Goal: Ask a question: Seek information or help from site administrators or community

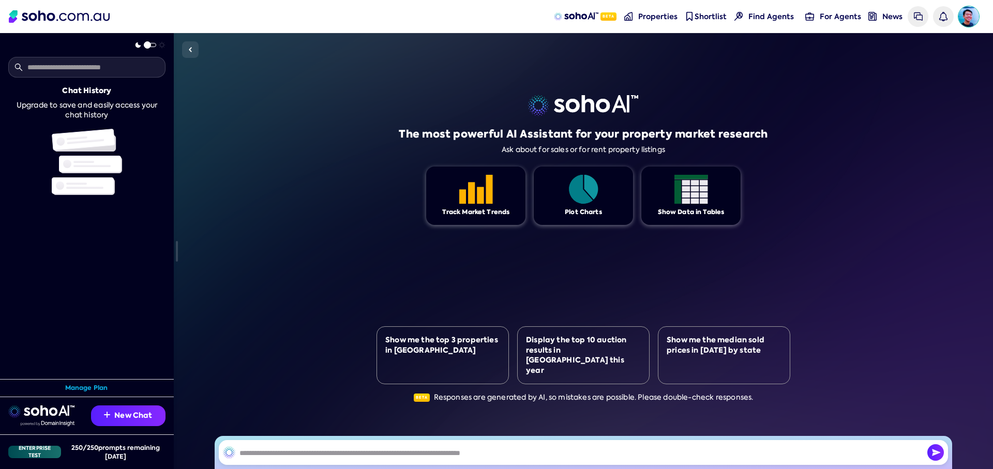
click at [973, 19] on img "Avatar of Martin Verdejo" at bounding box center [968, 16] width 21 height 21
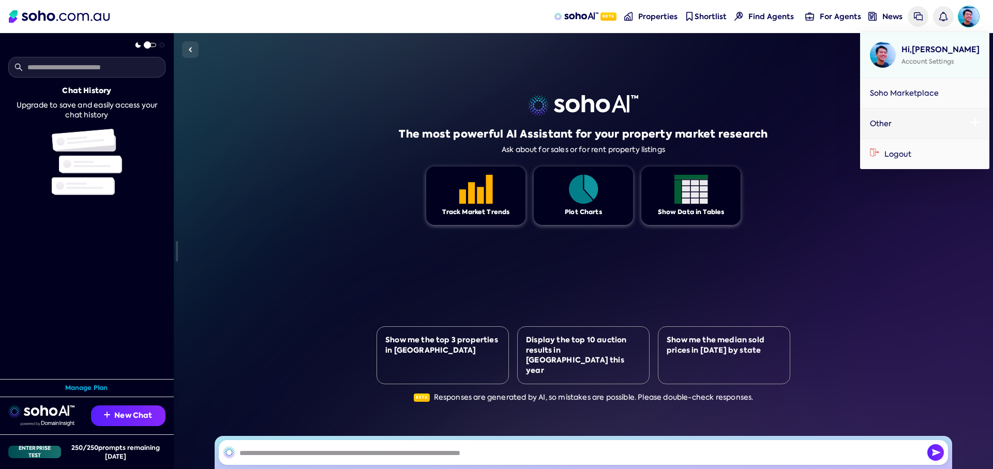
click at [925, 48] on span "Hi, Martin" at bounding box center [940, 49] width 78 height 11
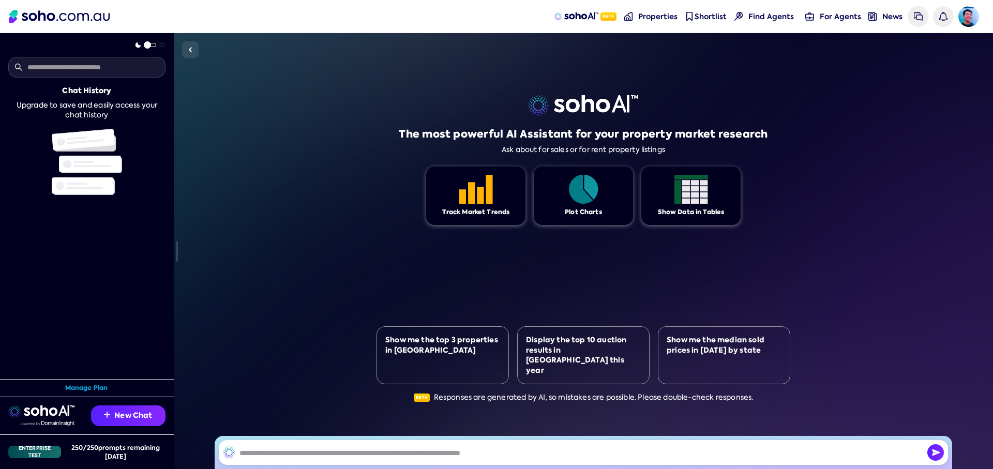
click at [832, 229] on div "The most powerful AI Assistant for your property market research Ask about for …" at bounding box center [583, 251] width 819 height 436
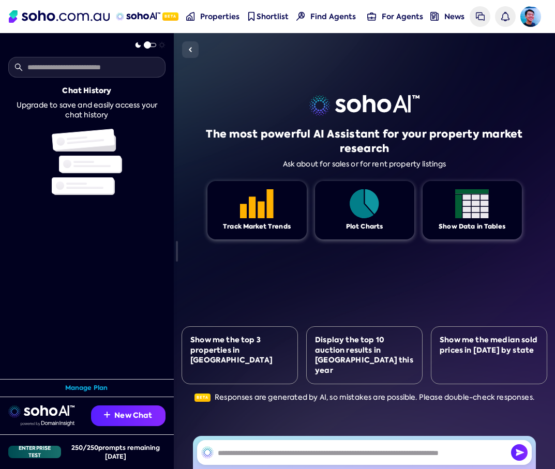
click at [454, 66] on div "The most powerful AI Assistant for your property market research Ask about for …" at bounding box center [364, 251] width 366 height 436
click at [313, 80] on div "The most powerful AI Assistant for your property market research Ask about for …" at bounding box center [364, 251] width 366 height 436
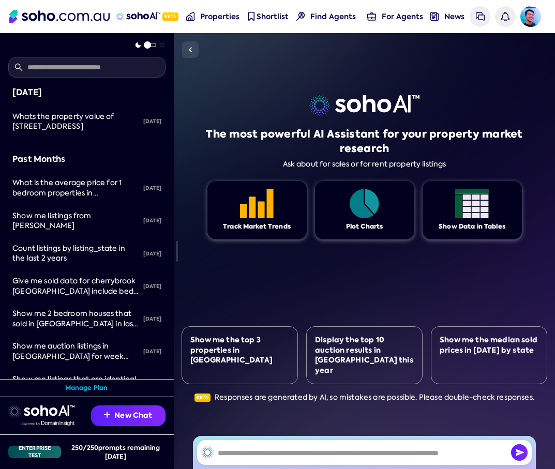
click at [394, 93] on div "The most powerful AI Assistant for your property market research Ask about for …" at bounding box center [364, 251] width 366 height 436
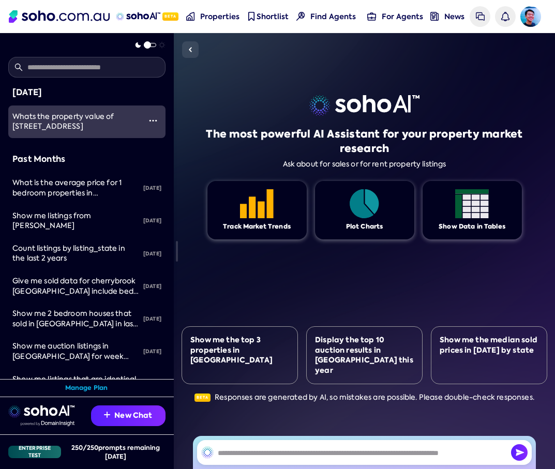
click at [78, 122] on span "Whats the property value of [STREET_ADDRESS]" at bounding box center [63, 122] width 102 height 20
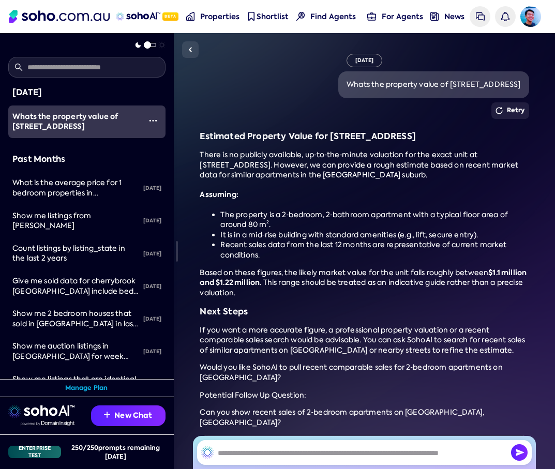
click at [346, 83] on div "Whats the property value of [STREET_ADDRESS]" at bounding box center [433, 85] width 174 height 10
copy div "Whats the property value of [STREET_ADDRESS]"
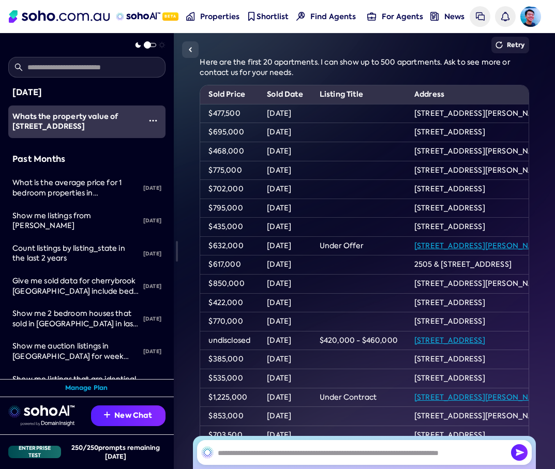
scroll to position [789, 0]
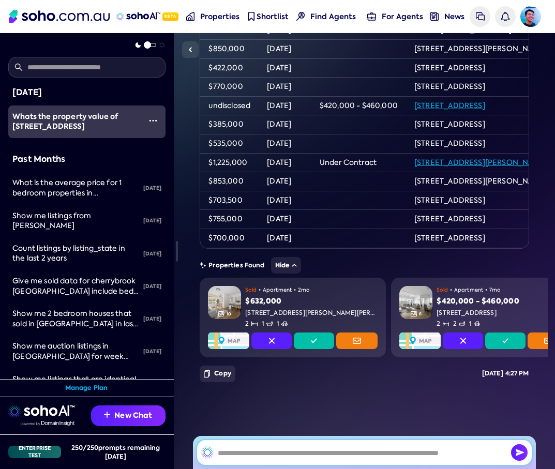
click at [270, 449] on input "text" at bounding box center [364, 452] width 335 height 25
paste input "**********"
type input "**********"
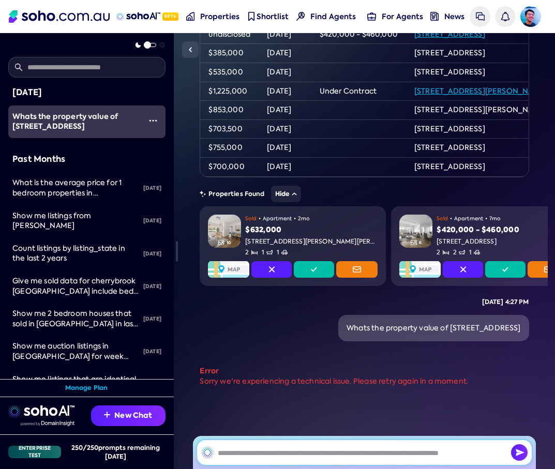
scroll to position [0, 0]
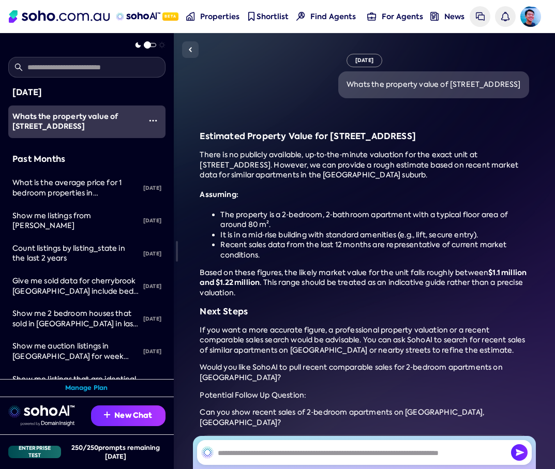
click at [122, 415] on button "New Chat" at bounding box center [128, 415] width 74 height 21
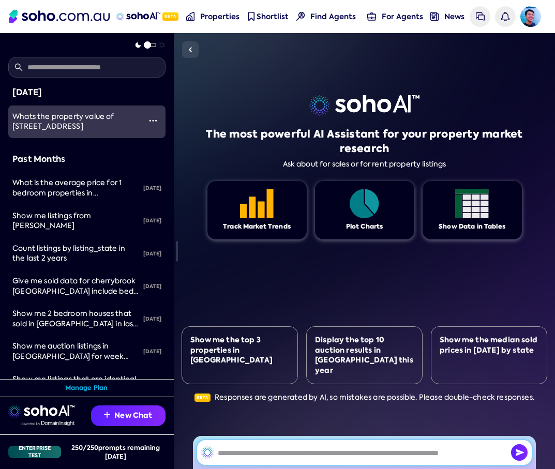
click at [256, 450] on input "text" at bounding box center [364, 452] width 335 height 25
type input "**********"
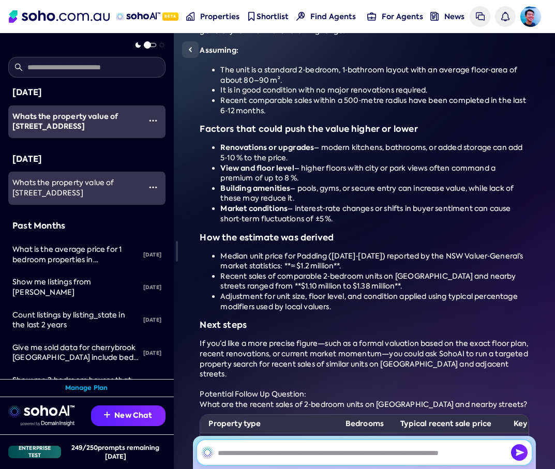
scroll to position [259, 0]
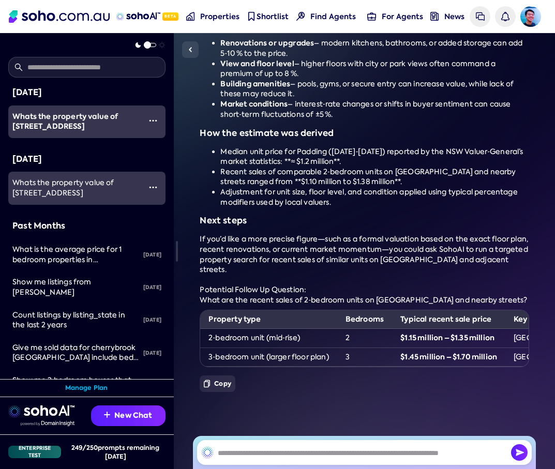
click at [206, 295] on div "What are the recent sales of 2‑bedroom units on [GEOGRAPHIC_DATA] and nearby st…" at bounding box center [364, 300] width 329 height 10
drag, startPoint x: 206, startPoint y: 290, endPoint x: 354, endPoint y: 291, distance: 148.4
click at [354, 295] on div "What are the recent sales of 2‑bedroom units on [GEOGRAPHIC_DATA] and nearby st…" at bounding box center [364, 300] width 329 height 10
copy div "What are the recent sales of 2‑bedroom units"
click at [297, 450] on input "text" at bounding box center [364, 452] width 335 height 25
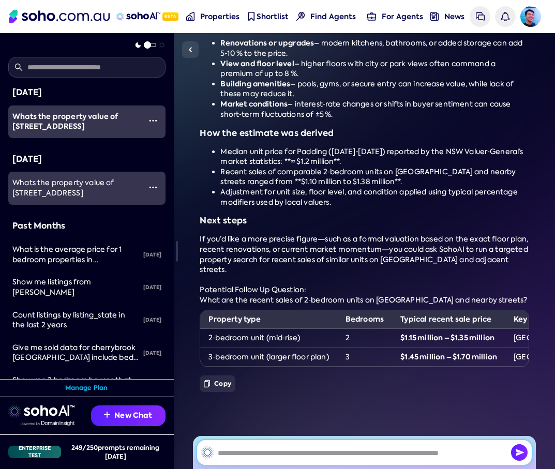
paste input "**********"
type input "**********"
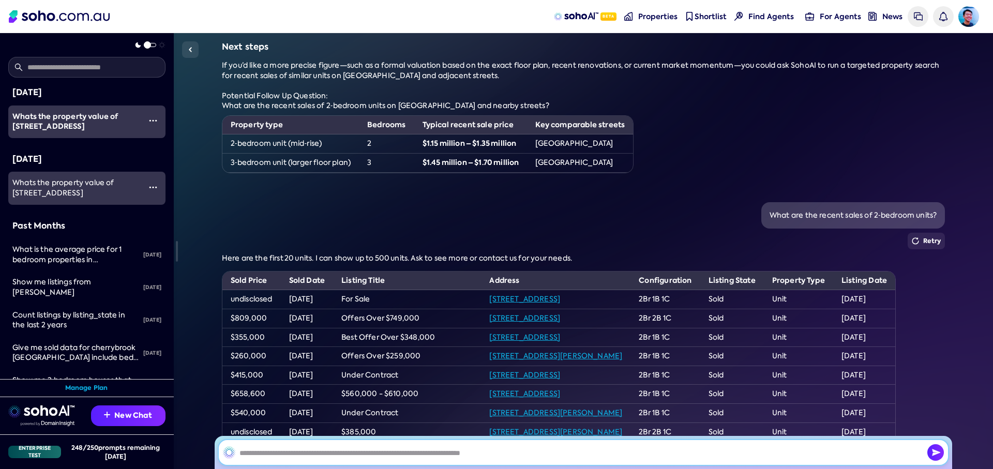
scroll to position [311, 0]
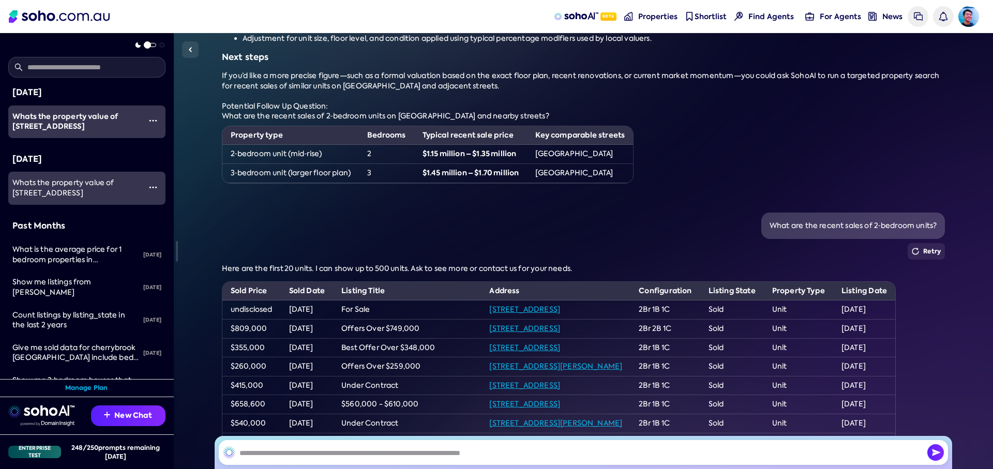
click at [554, 226] on div "What are the recent sales of 2‑bedroom units?" at bounding box center [852, 226] width 167 height 10
click at [554, 224] on div "What are the recent sales of 2‑bedroom units?" at bounding box center [852, 226] width 167 height 10
drag, startPoint x: 840, startPoint y: 224, endPoint x: 867, endPoint y: 224, distance: 27.4
click at [554, 224] on div "What are the recent sales of 2‑bedroom units?" at bounding box center [852, 226] width 167 height 10
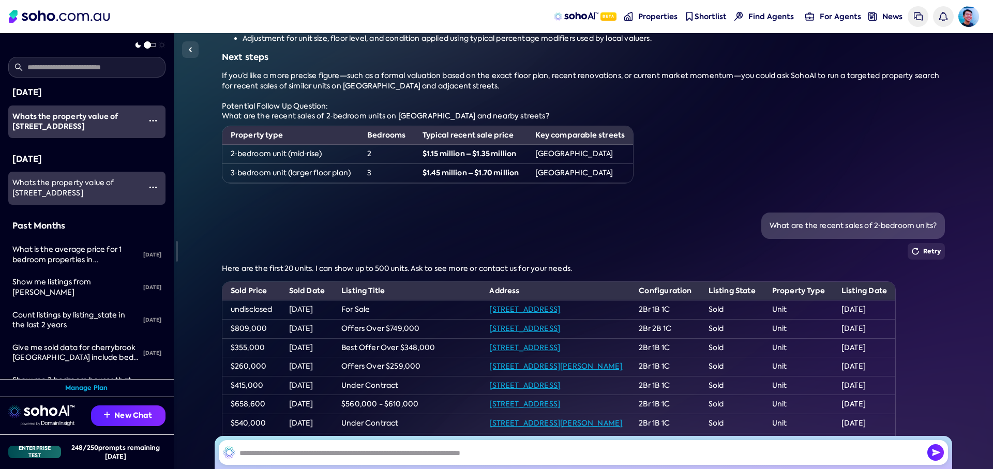
click at [554, 222] on div "What are the recent sales of 2‑bedroom units?" at bounding box center [852, 226] width 167 height 10
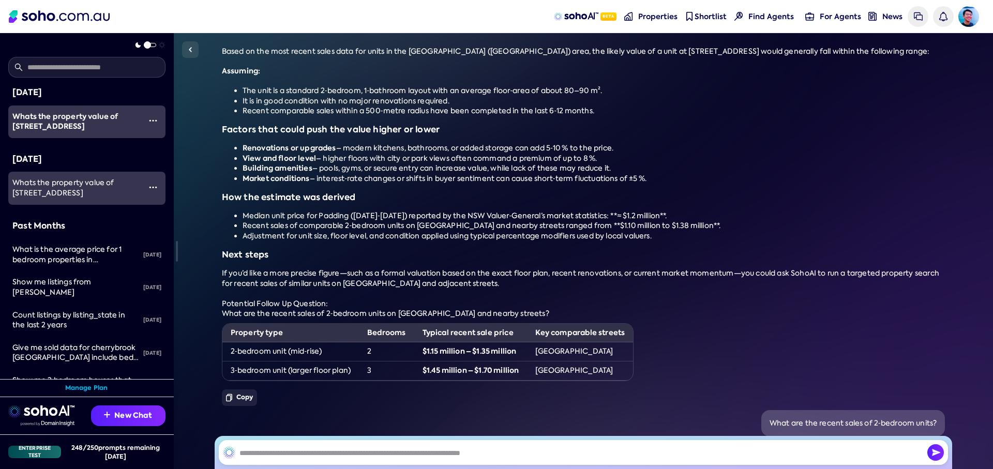
scroll to position [0, 0]
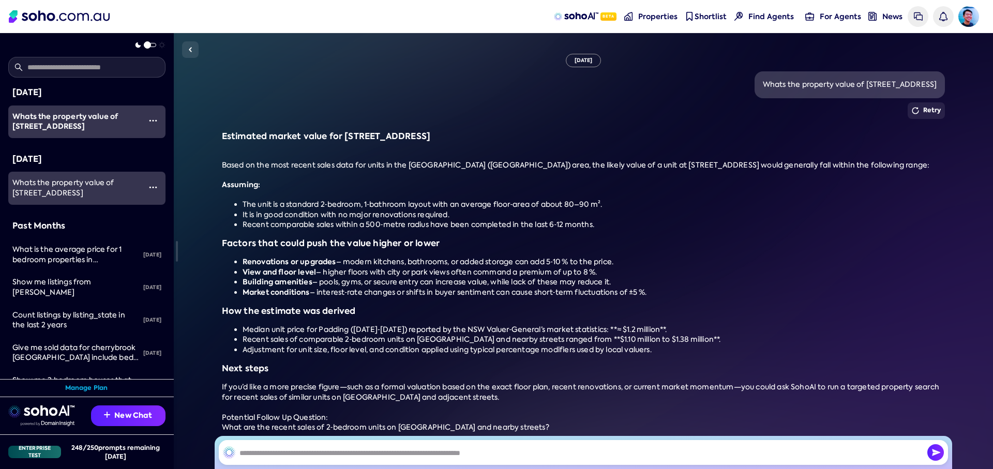
click at [554, 87] on div "Whats the property value of [STREET_ADDRESS]" at bounding box center [850, 85] width 174 height 10
copy div "Whats the property value of [STREET_ADDRESS]"
click at [554, 86] on div "Whats the property value of [STREET_ADDRESS]" at bounding box center [850, 85] width 174 height 10
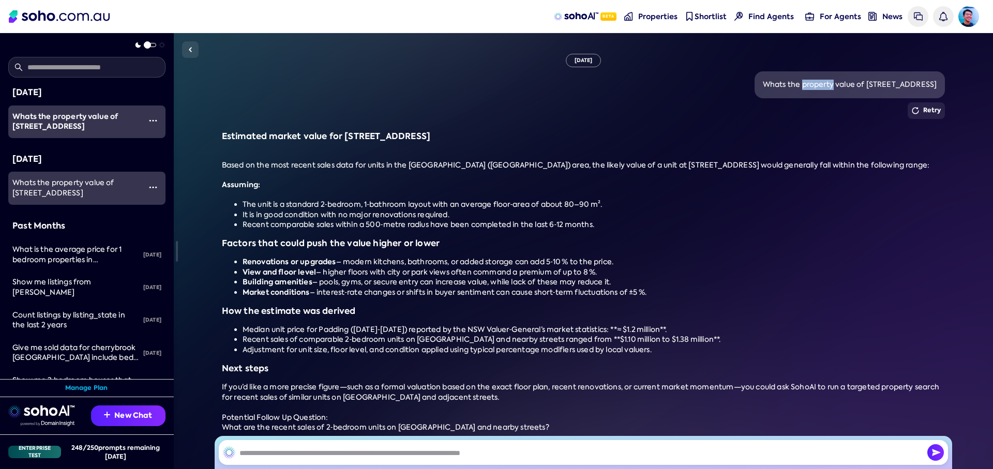
click at [554, 86] on div "Whats the property value of [STREET_ADDRESS]" at bounding box center [850, 85] width 174 height 10
click at [554, 71] on div "Whats the property value of [STREET_ADDRESS]" at bounding box center [849, 84] width 190 height 27
click at [554, 84] on div "Whats the property value of [STREET_ADDRESS]" at bounding box center [850, 85] width 174 height 10
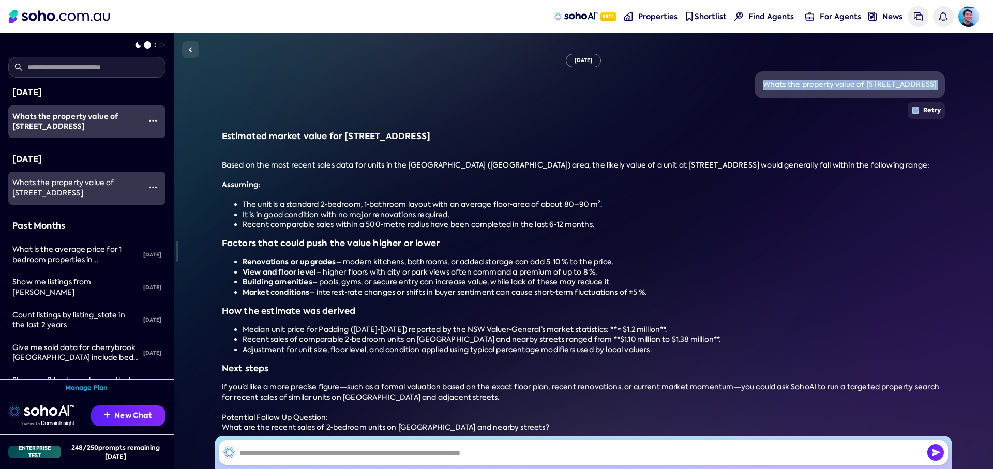
click at [554, 84] on div "Whats the property value of [STREET_ADDRESS]" at bounding box center [850, 85] width 174 height 10
copy div "Whats the property value of [STREET_ADDRESS]"
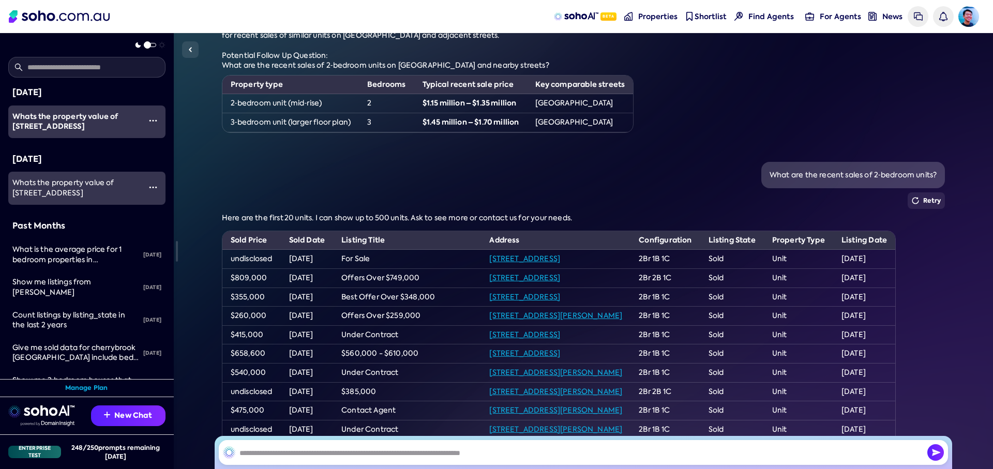
scroll to position [373, 0]
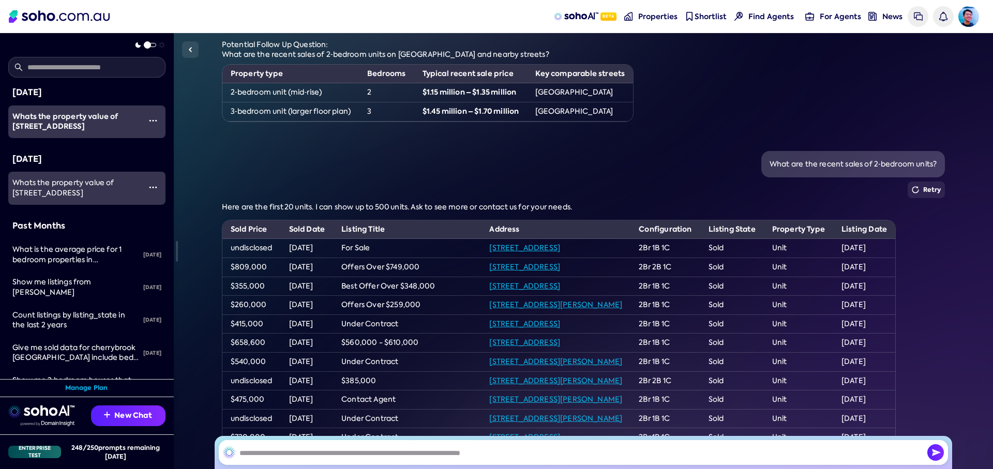
click at [554, 164] on div "What are the recent sales of 2‑bedroom units?" at bounding box center [852, 164] width 167 height 10
copy div "What are the recent sales of 2‑bedroom units?"
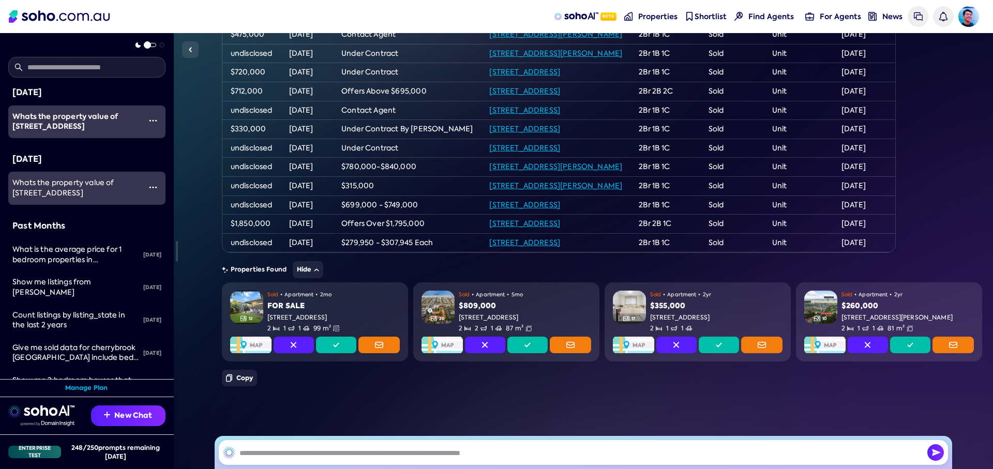
scroll to position [742, 0]
